Goal: Check status

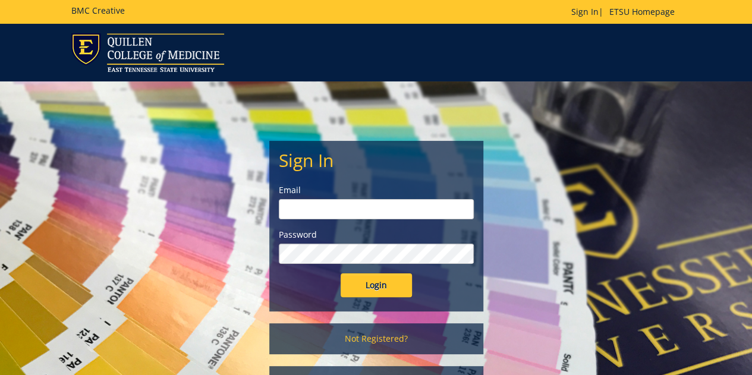
type input "groveh@etsu.edu"
click at [375, 288] on input "Login" at bounding box center [375, 285] width 71 height 24
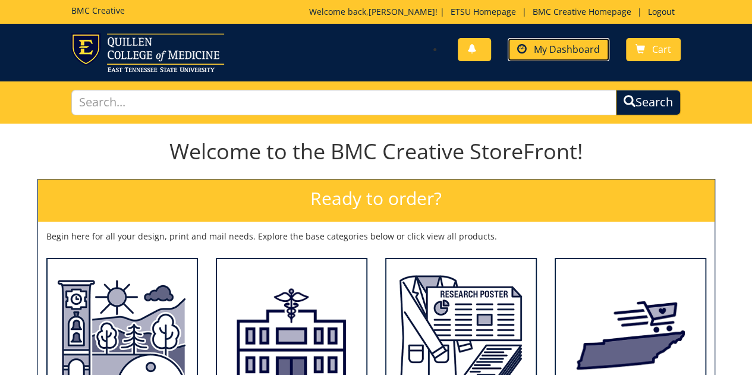
click at [555, 52] on span "My Dashboard" at bounding box center [567, 49] width 66 height 13
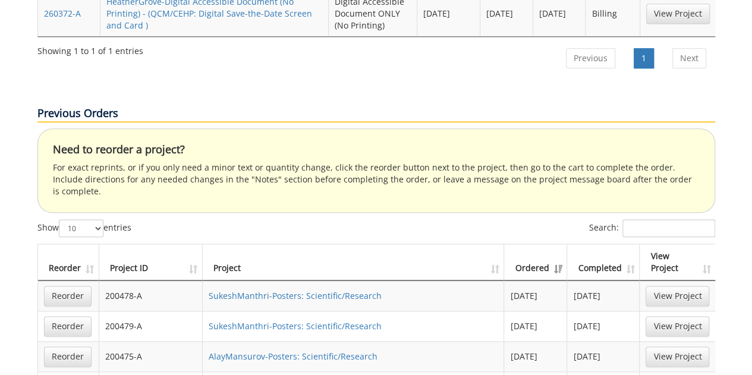
scroll to position [567, 0]
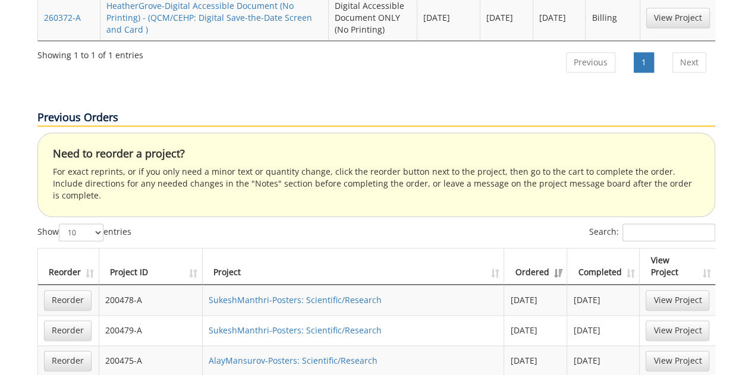
click at [192, 248] on th "Project ID" at bounding box center [151, 266] width 104 height 36
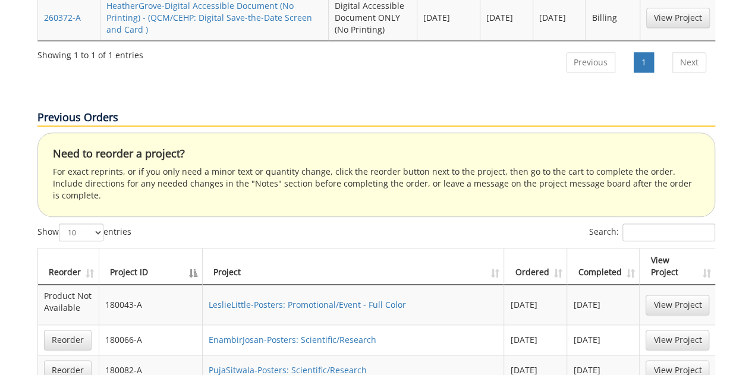
click at [192, 248] on th "Project ID" at bounding box center [151, 266] width 104 height 36
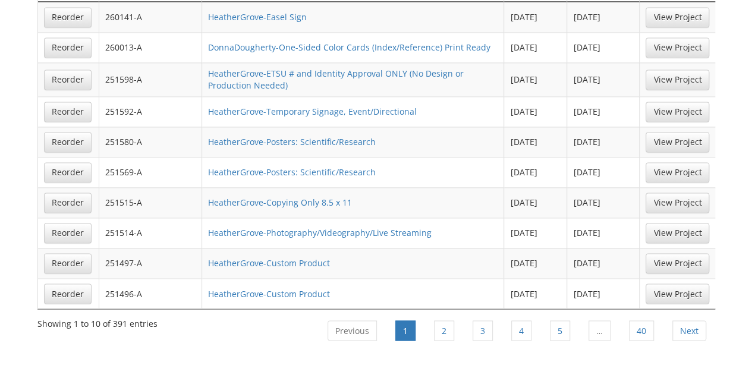
scroll to position [848, 0]
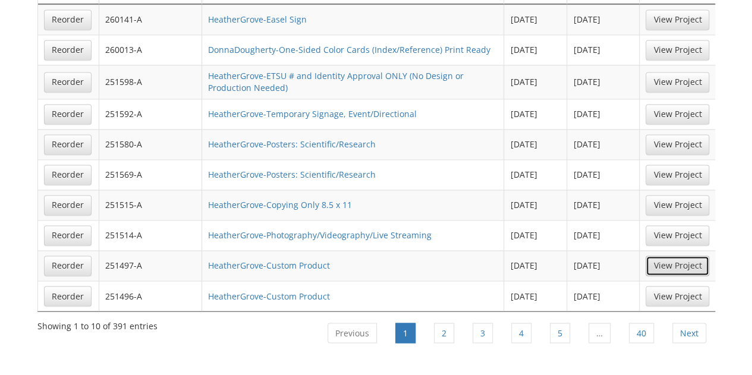
click at [663, 255] on link "View Project" at bounding box center [677, 265] width 64 height 20
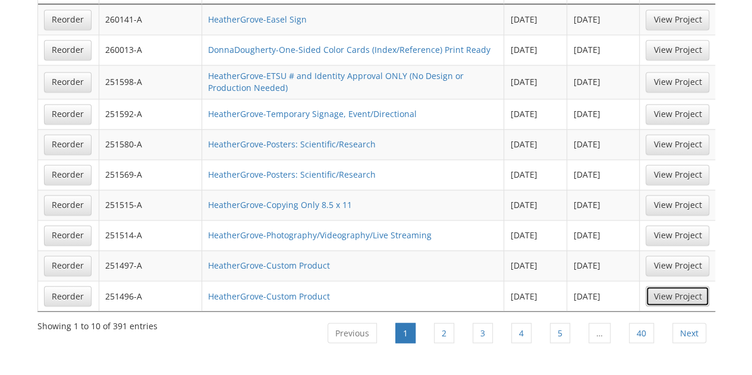
click at [665, 286] on link "View Project" at bounding box center [677, 296] width 64 height 20
click at [295, 280] on td "HeatherGrove-Custom Product" at bounding box center [353, 295] width 302 height 30
